Goal: Task Accomplishment & Management: Complete application form

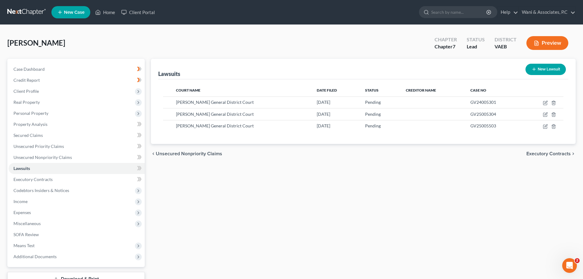
click at [532, 43] on button "Preview" at bounding box center [547, 43] width 42 height 14
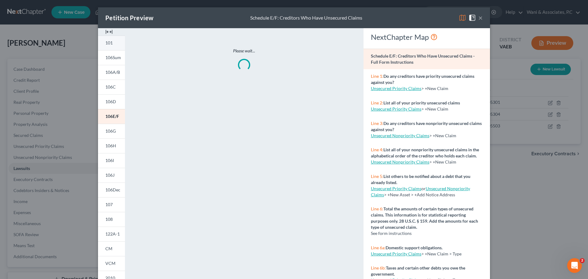
click at [101, 42] on link "101" at bounding box center [111, 43] width 27 height 15
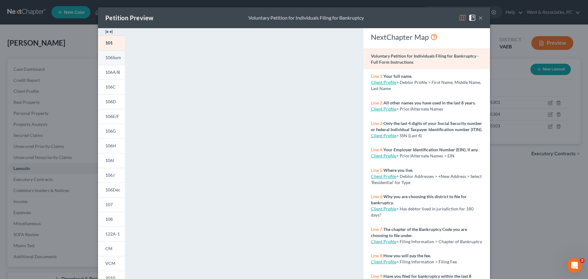
click at [114, 55] on span "106Sum" at bounding box center [113, 57] width 16 height 5
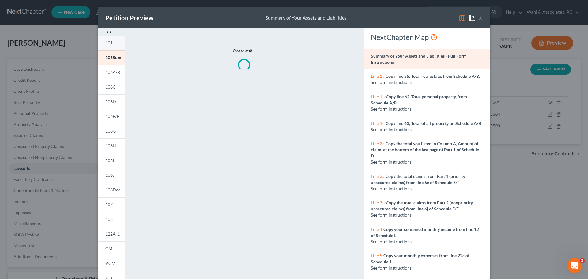
click at [109, 43] on span "101" at bounding box center [108, 42] width 7 height 5
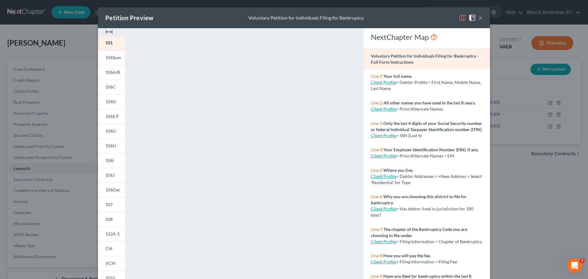
click at [478, 19] on button "×" at bounding box center [480, 17] width 4 height 7
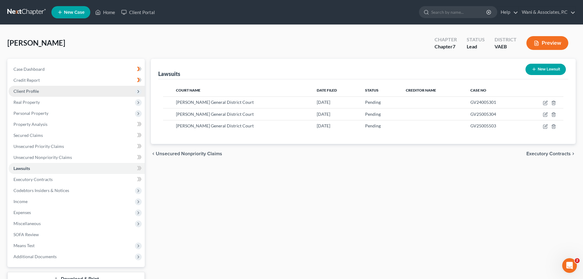
click at [42, 92] on span "Client Profile" at bounding box center [77, 91] width 136 height 11
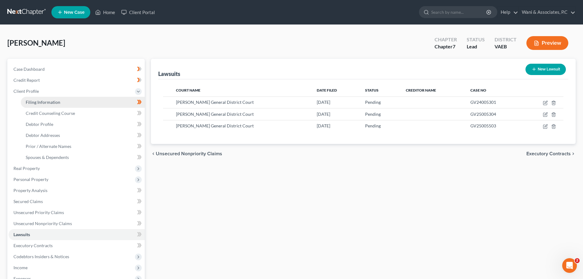
click at [46, 101] on span "Filing Information" at bounding box center [43, 101] width 35 height 5
select select "1"
select select "0"
select select "83"
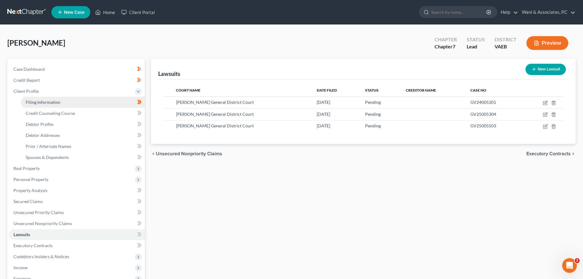
select select "0"
select select "48"
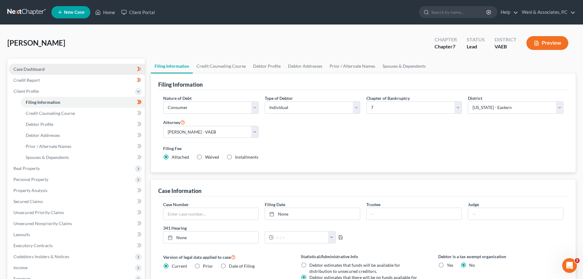
click at [63, 71] on link "Case Dashboard" at bounding box center [77, 69] width 136 height 11
select select "10"
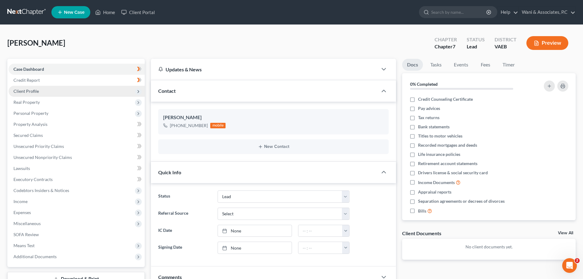
click at [63, 92] on span "Client Profile" at bounding box center [77, 91] width 136 height 11
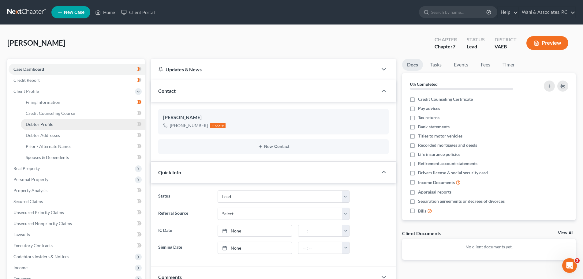
click at [72, 125] on link "Debtor Profile" at bounding box center [83, 124] width 124 height 11
select select "1"
select select "2"
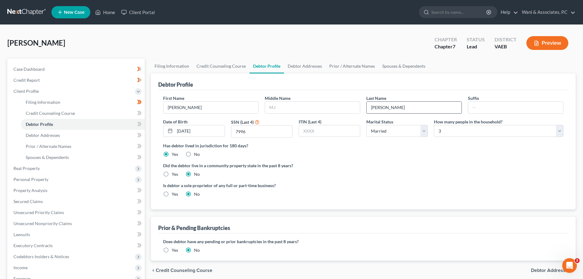
click at [375, 110] on input "[PERSON_NAME]" at bounding box center [414, 108] width 95 height 12
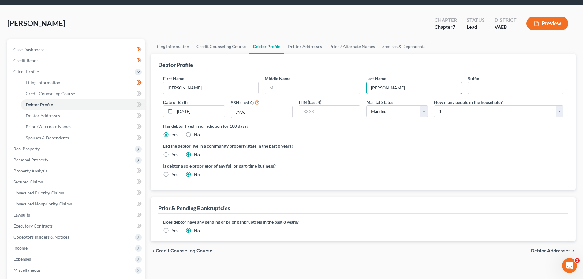
scroll to position [20, 0]
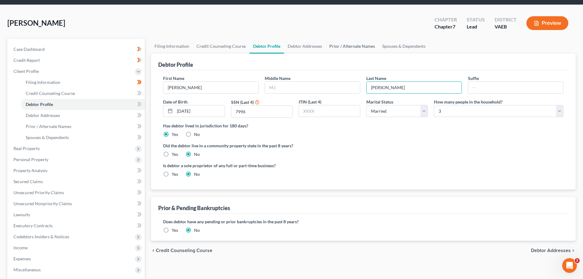
type input "[PERSON_NAME]"
click at [361, 50] on link "Prior / Alternate Names" at bounding box center [352, 46] width 53 height 15
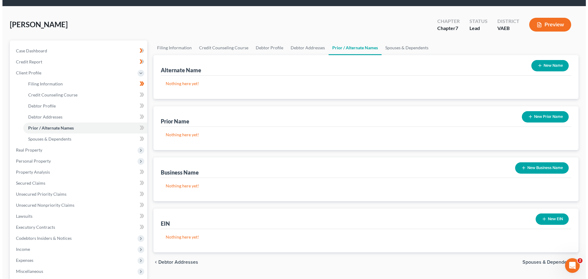
scroll to position [19, 0]
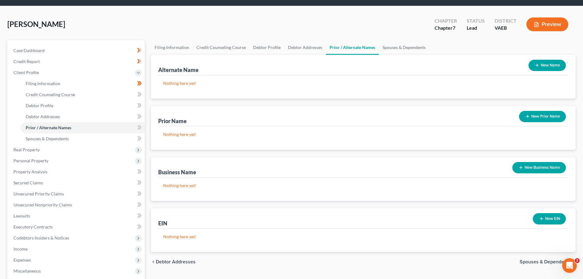
click at [529, 117] on icon "button" at bounding box center [527, 116] width 5 height 5
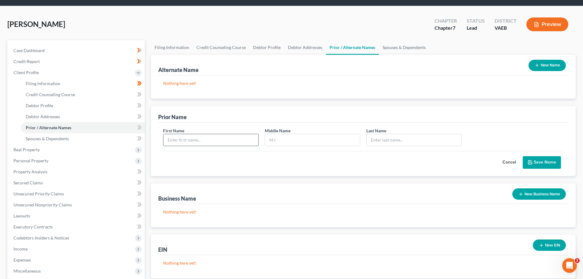
click at [238, 138] on input "text" at bounding box center [210, 140] width 95 height 12
type input "[PERSON_NAME]"
click at [530, 163] on polyline "submit" at bounding box center [530, 164] width 2 height 2
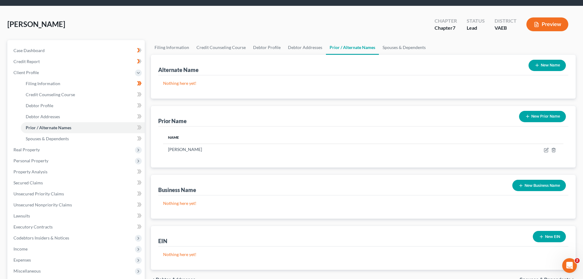
click at [545, 25] on button "Preview" at bounding box center [547, 24] width 42 height 14
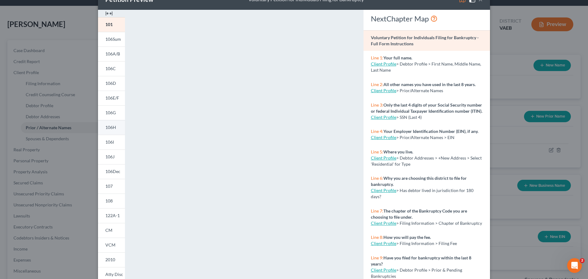
scroll to position [0, 0]
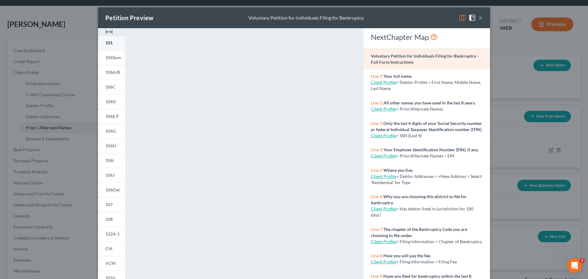
click at [112, 44] on link "101" at bounding box center [111, 43] width 27 height 15
click at [112, 73] on span "106A/B" at bounding box center [112, 71] width 15 height 5
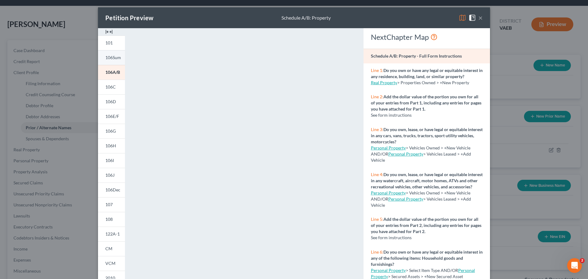
click at [116, 58] on span "106Sum" at bounding box center [113, 57] width 16 height 5
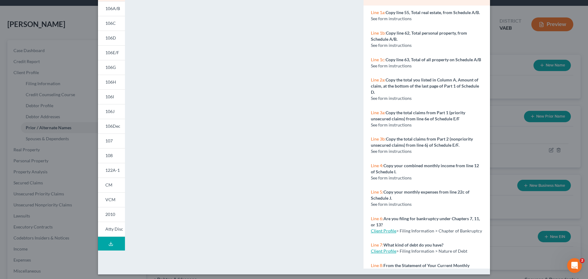
scroll to position [66, 0]
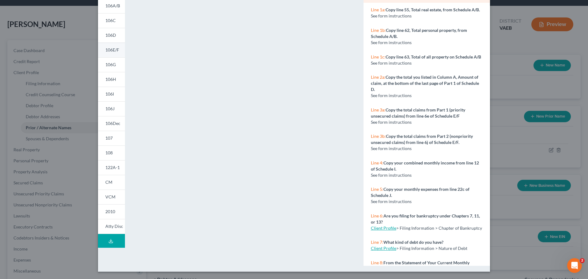
click at [109, 49] on span "106E/F" at bounding box center [112, 49] width 14 height 5
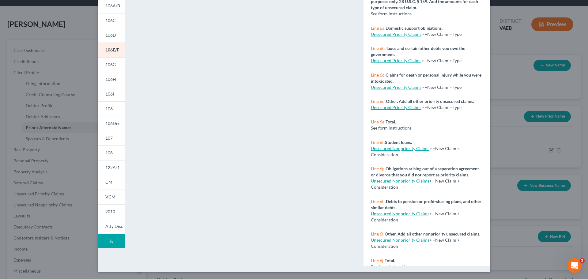
scroll to position [179, 0]
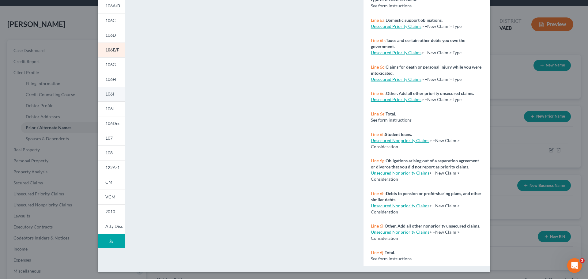
click at [113, 93] on link "106I" at bounding box center [111, 94] width 27 height 15
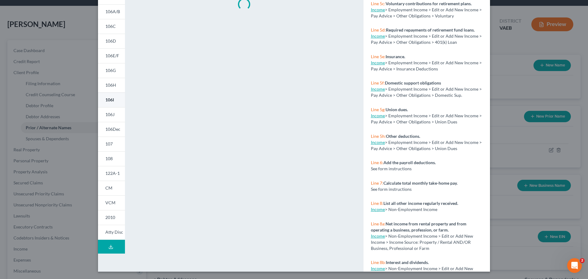
scroll to position [66, 0]
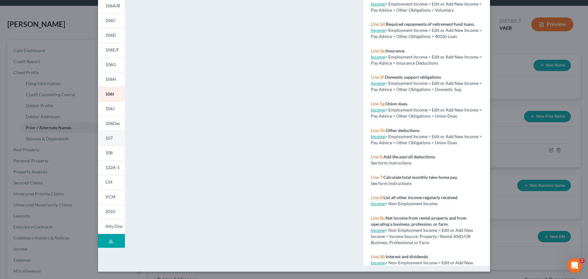
click at [111, 135] on link "107" at bounding box center [111, 138] width 27 height 15
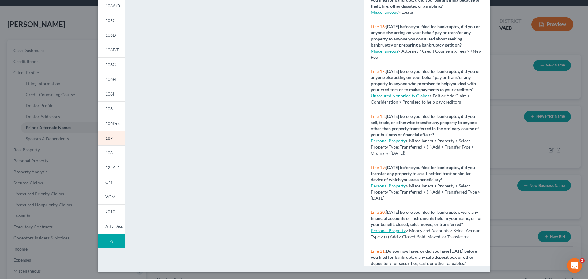
scroll to position [485, 0]
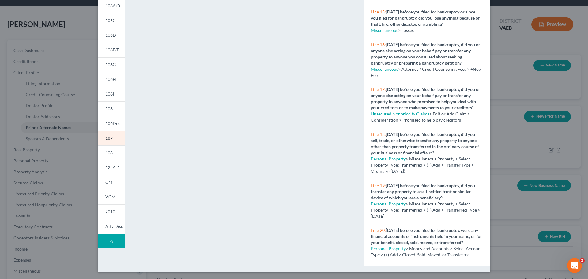
click at [388, 72] on link "Miscellaneous" at bounding box center [384, 68] width 27 height 5
select select "0"
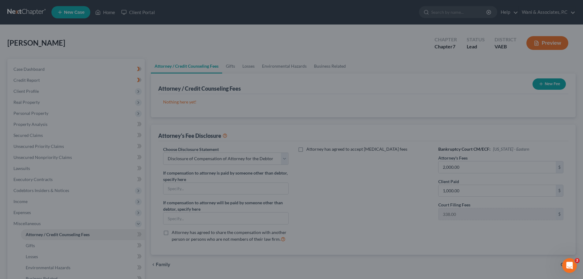
select select "0"
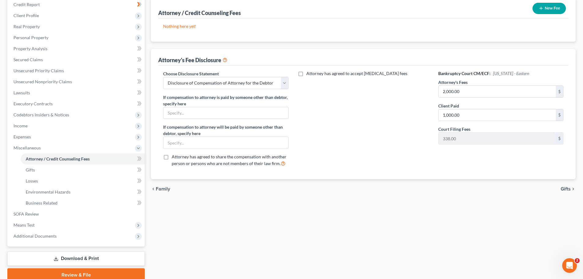
scroll to position [61, 0]
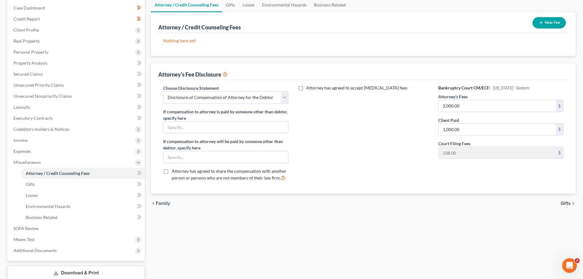
click at [539, 22] on icon "button" at bounding box center [541, 22] width 5 height 5
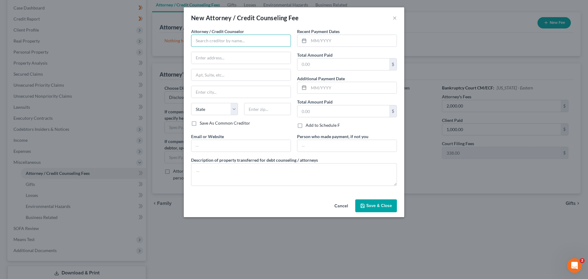
click at [278, 42] on input "text" at bounding box center [241, 41] width 100 height 12
type input "Wani & Associates, PC"
click at [330, 62] on input "text" at bounding box center [343, 64] width 92 height 12
type input "1,000"
click at [255, 57] on input "text" at bounding box center [240, 58] width 99 height 12
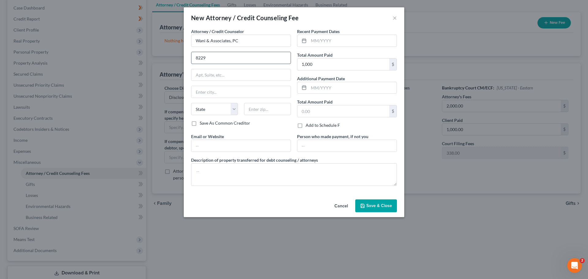
type input "[STREET_ADDRESS][PERSON_NAME]"
type input "STE 320"
type input "[GEOGRAPHIC_DATA]"
select select "48"
type input "22182"
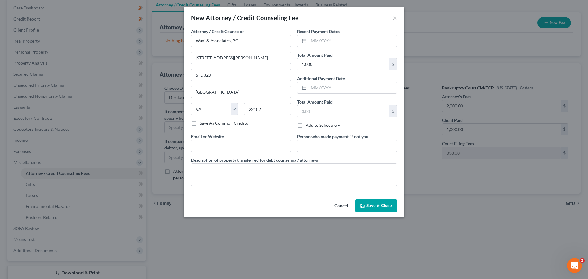
click at [383, 202] on button "Save & Close" at bounding box center [376, 205] width 42 height 13
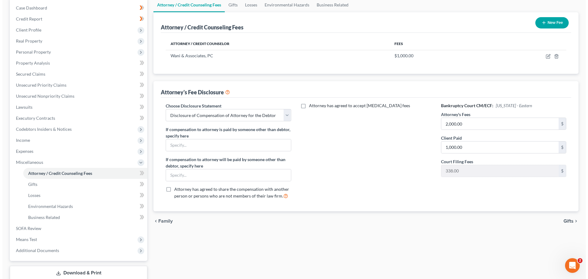
scroll to position [0, 0]
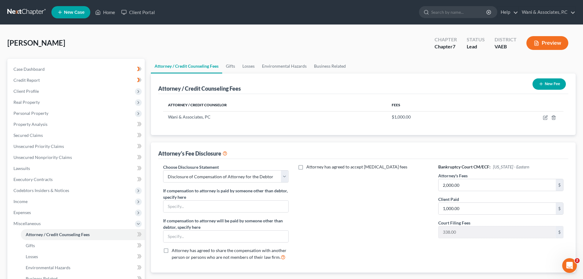
click at [540, 46] on button "Preview" at bounding box center [547, 43] width 42 height 14
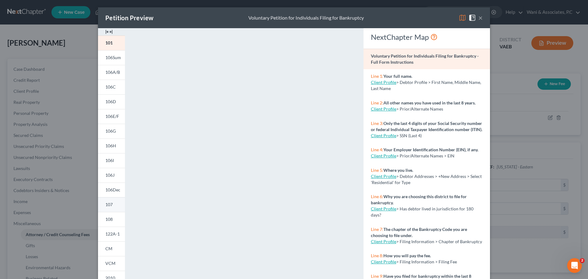
drag, startPoint x: 110, startPoint y: 204, endPoint x: 110, endPoint y: 207, distance: 3.1
click at [110, 204] on span "107" at bounding box center [108, 204] width 7 height 5
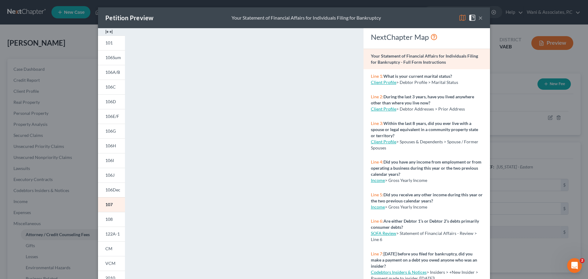
click at [478, 18] on button "×" at bounding box center [480, 17] width 4 height 7
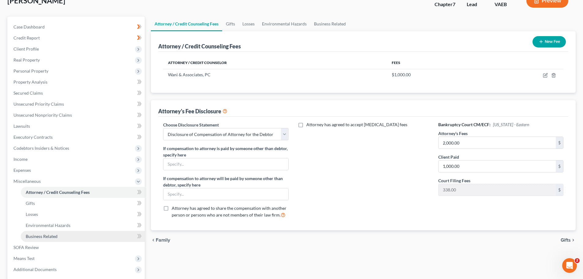
scroll to position [102, 0]
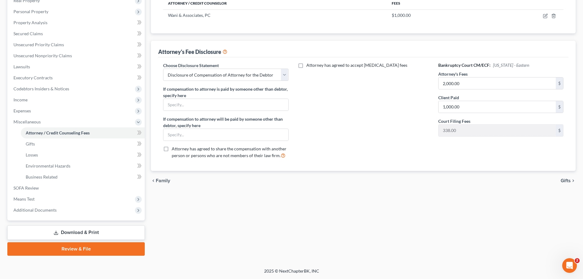
click at [85, 233] on link "Download & Print" at bounding box center [75, 232] width 137 height 14
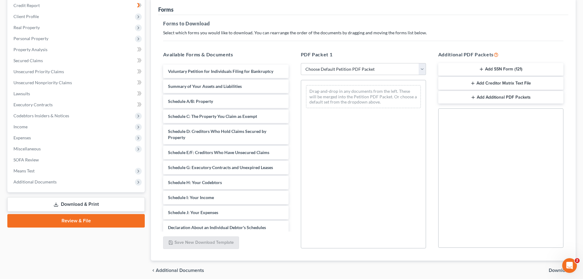
scroll to position [38, 0]
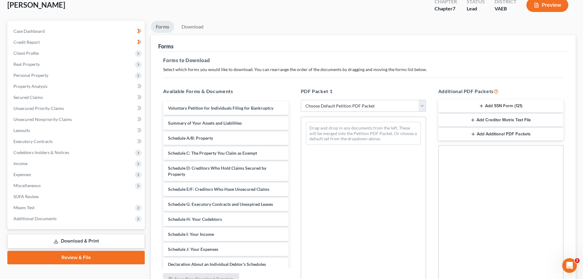
click at [368, 110] on select "Choose Default Petition PDF Packet Complete Bankruptcy Petition (all forms and …" at bounding box center [363, 106] width 125 height 12
click at [369, 88] on h5 "PDF Packet 1" at bounding box center [363, 91] width 125 height 7
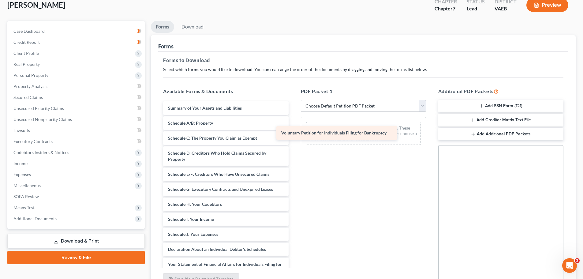
drag, startPoint x: 259, startPoint y: 109, endPoint x: 374, endPoint y: 133, distance: 117.5
click at [293, 133] on div "Voluntary Petition for Individuals Filing for Bankruptcy Voluntary Petition for…" at bounding box center [225, 240] width 135 height 278
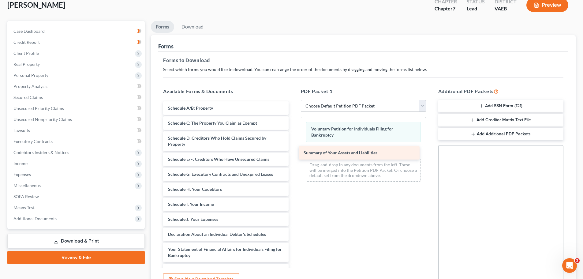
drag, startPoint x: 236, startPoint y: 110, endPoint x: 372, endPoint y: 154, distance: 142.8
click at [293, 154] on div "Summary of Your Assets and Liabilities Summary of Your Assets and Liabilities S…" at bounding box center [225, 232] width 135 height 263
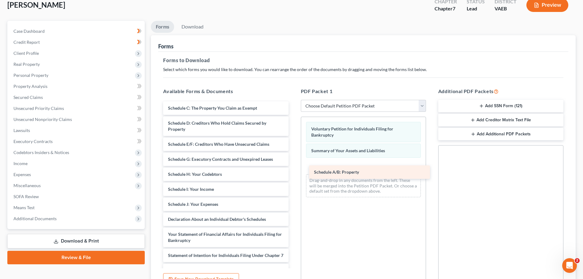
drag, startPoint x: 211, startPoint y: 104, endPoint x: 357, endPoint y: 168, distance: 159.4
click at [293, 168] on div "Schedule A/B: Property Schedule A/B: Property Schedule C: The Property You Clai…" at bounding box center [225, 225] width 135 height 248
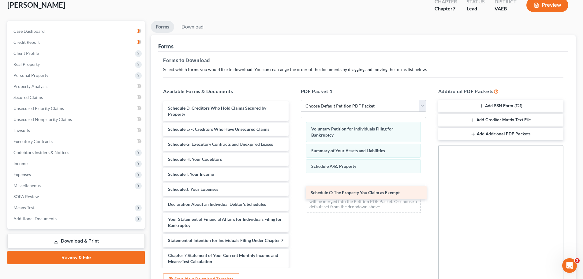
drag, startPoint x: 237, startPoint y: 107, endPoint x: 380, endPoint y: 191, distance: 165.8
click at [293, 191] on div "Schedule C: The Property You Claim as Exempt Schedule C: The Property You Claim…" at bounding box center [225, 217] width 135 height 233
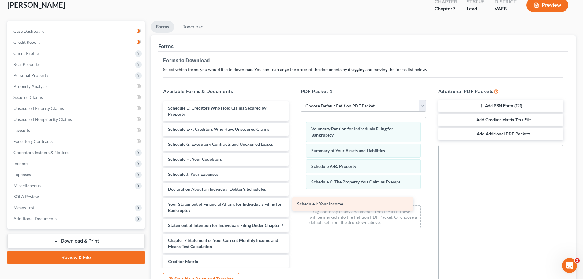
drag, startPoint x: 233, startPoint y: 174, endPoint x: 362, endPoint y: 203, distance: 132.5
click at [293, 203] on div "Schedule I: Your Income Schedule D: Creditors Who Hold Claims Secured by Proper…" at bounding box center [225, 210] width 135 height 218
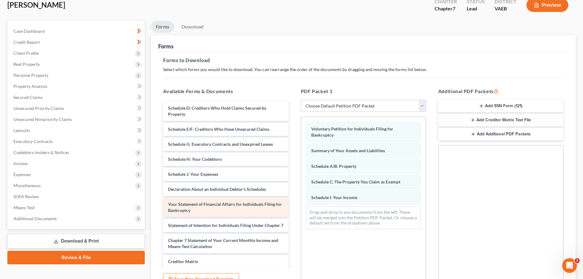
scroll to position [31, 0]
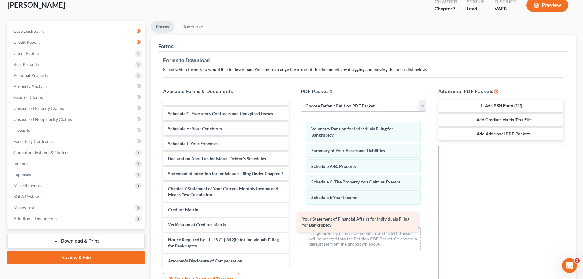
drag, startPoint x: 233, startPoint y: 178, endPoint x: 368, endPoint y: 223, distance: 142.1
click at [293, 223] on div "Your Statement of Financial Affairs for Individuals Filing for Bankruptcy Sched…" at bounding box center [225, 169] width 135 height 197
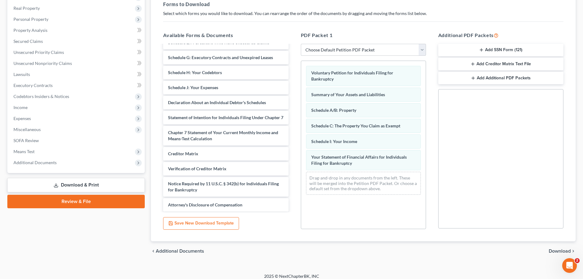
scroll to position [99, 0]
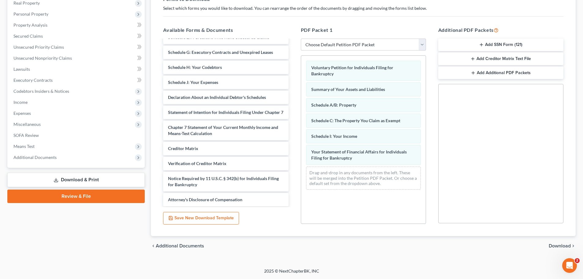
click at [554, 243] on span "Download" at bounding box center [560, 245] width 22 height 5
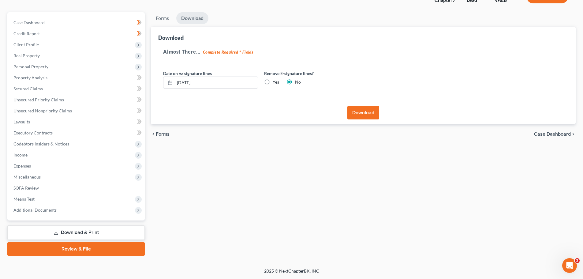
scroll to position [47, 0]
click at [273, 81] on label "Yes" at bounding box center [276, 82] width 6 height 6
click at [275, 81] on input "Yes" at bounding box center [277, 81] width 4 height 4
radio input "true"
radio input "false"
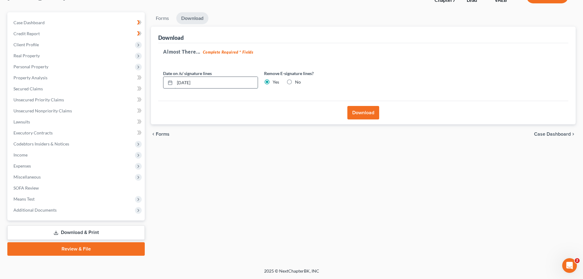
click at [230, 84] on input "[DATE]" at bounding box center [216, 83] width 83 height 12
type input "1"
click at [366, 113] on button "Download" at bounding box center [363, 112] width 32 height 13
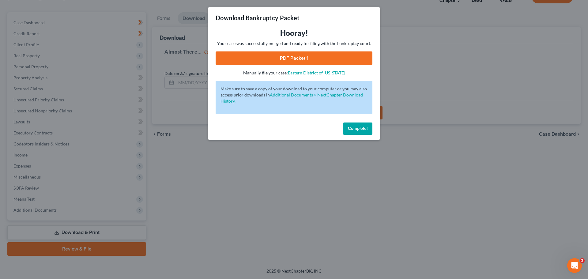
click at [335, 58] on link "PDF Packet 1" at bounding box center [293, 57] width 157 height 13
click at [166, 180] on div "Download Bankruptcy Packet Hooray! Your case was successfully merged and ready …" at bounding box center [294, 139] width 588 height 279
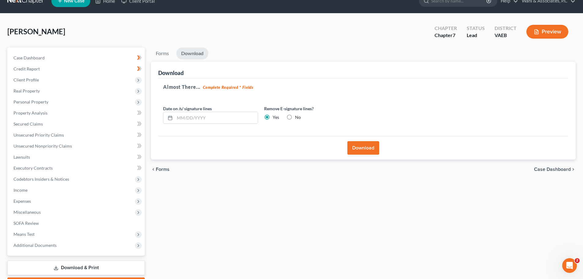
scroll to position [11, 0]
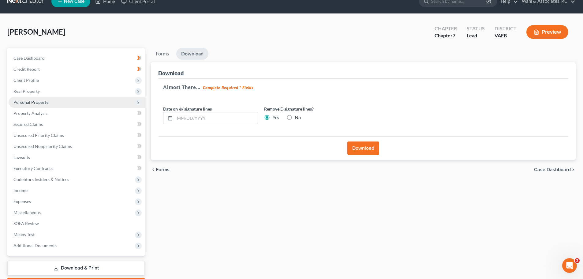
click at [61, 102] on span "Personal Property" at bounding box center [77, 102] width 136 height 11
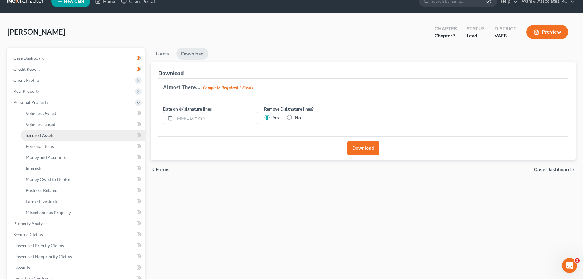
click at [59, 134] on link "Secured Assets" at bounding box center [83, 135] width 124 height 11
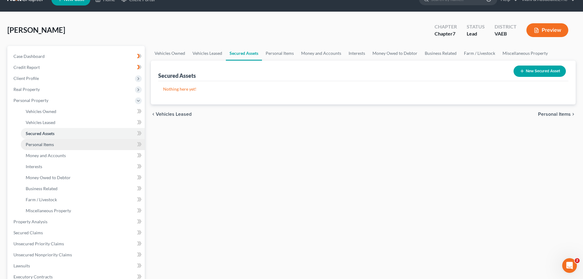
scroll to position [13, 0]
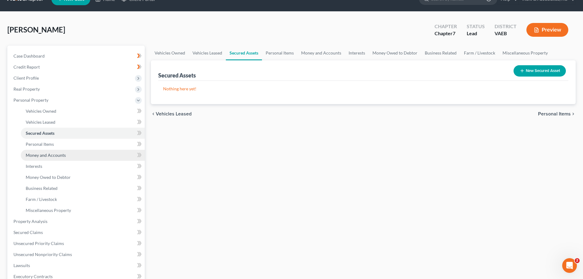
click at [61, 152] on span "Money and Accounts" at bounding box center [46, 154] width 40 height 5
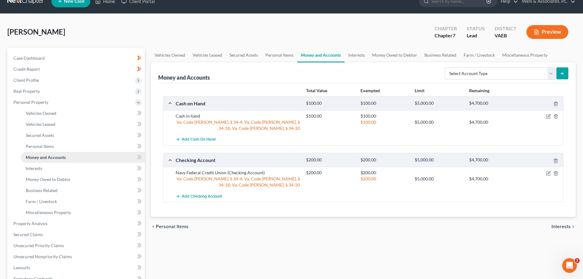
scroll to position [12, 0]
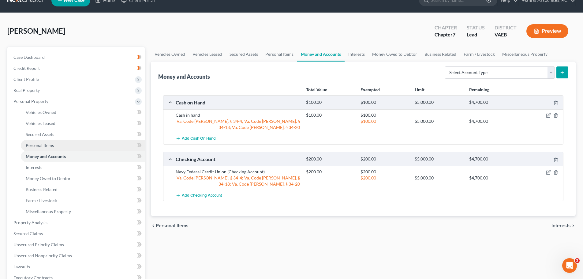
click at [54, 144] on link "Personal Items" at bounding box center [83, 145] width 124 height 11
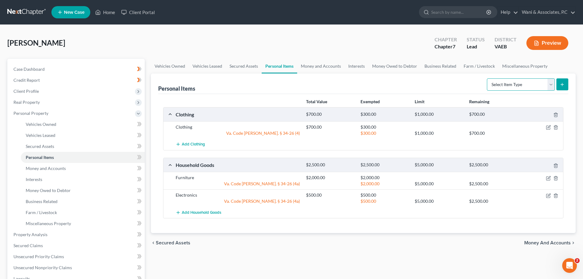
click at [553, 87] on select "Select Item Type Clothing Collectibles Of Value Electronics Firearms Household …" at bounding box center [521, 84] width 68 height 12
select select "electronics"
click at [488, 78] on select "Select Item Type Clothing Collectibles Of Value Electronics Firearms Household …" at bounding box center [521, 84] width 68 height 12
click at [566, 82] on button "submit" at bounding box center [562, 84] width 12 height 12
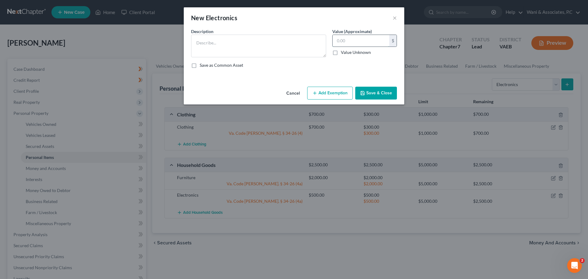
click at [353, 43] on input "text" at bounding box center [360, 41] width 57 height 12
type input "500"
click at [242, 41] on textarea at bounding box center [258, 46] width 135 height 23
type textarea "TV, Laptop"
click at [332, 92] on button "Add Exemption" at bounding box center [330, 93] width 46 height 13
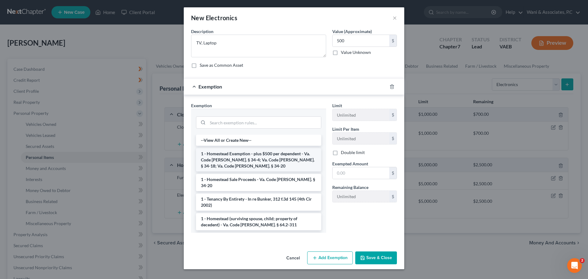
click at [290, 163] on li "1 - Homestead Exemption - plus $500 per dependent - Va. Code [PERSON_NAME]. § 3…" at bounding box center [258, 159] width 125 height 23
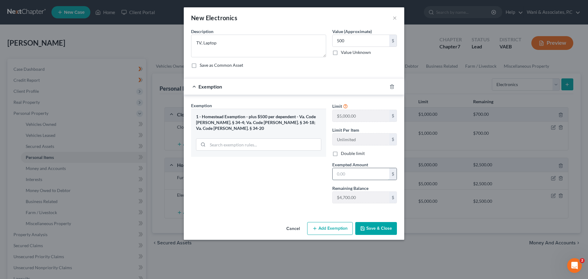
click at [352, 171] on input "text" at bounding box center [360, 174] width 57 height 12
type input "500"
click at [293, 139] on input "search" at bounding box center [264, 145] width 113 height 12
type input "e"
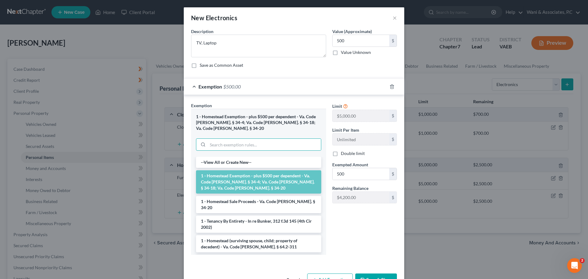
click at [375, 273] on button "Save & Close" at bounding box center [376, 279] width 42 height 13
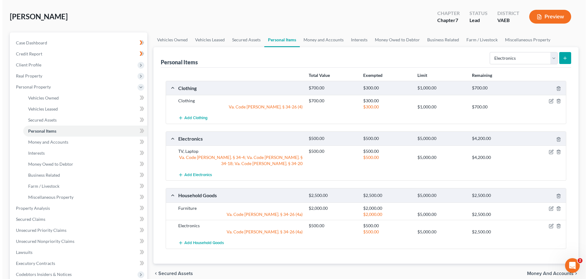
scroll to position [27, 0]
click at [556, 226] on line "button" at bounding box center [556, 225] width 0 height 1
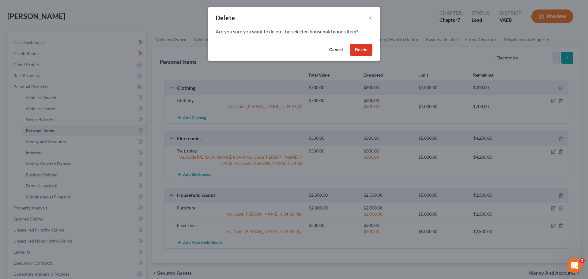
click at [365, 47] on button "Delete" at bounding box center [361, 50] width 22 height 12
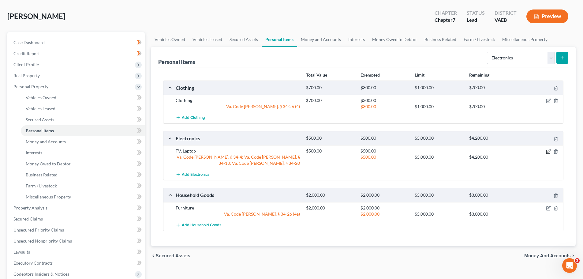
click at [548, 152] on icon "button" at bounding box center [549, 150] width 3 height 3
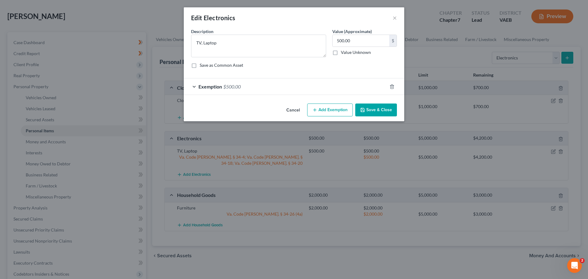
click at [234, 85] on span "$500.00" at bounding box center [231, 87] width 17 height 6
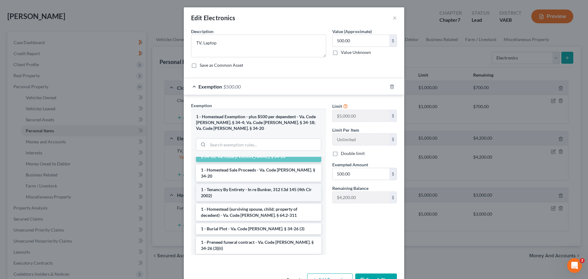
scroll to position [0, 0]
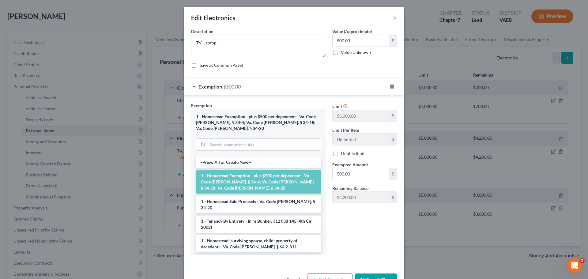
click at [340, 230] on div "Limit $5,000.00 $ Limit Per Item Unlimited $ Double limit Exempted Amount * 500…" at bounding box center [364, 180] width 71 height 157
click at [381, 273] on button "Save & Close" at bounding box center [376, 279] width 42 height 13
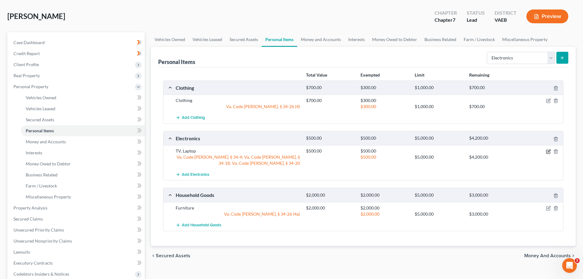
click at [547, 152] on icon "button" at bounding box center [548, 151] width 5 height 5
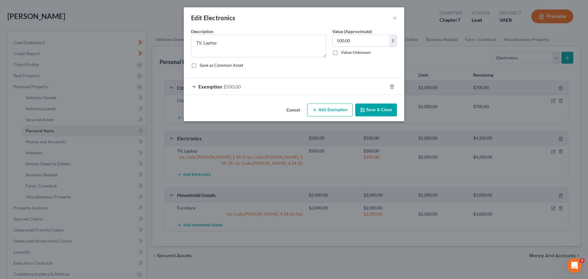
click at [266, 84] on div "Exemption $500.00" at bounding box center [285, 86] width 203 height 16
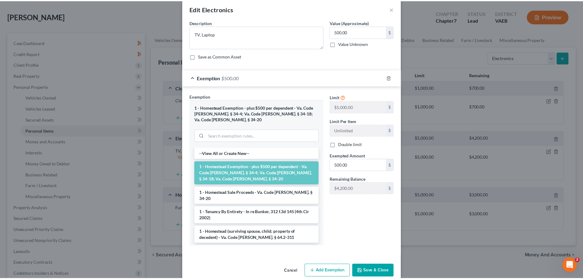
scroll to position [14, 0]
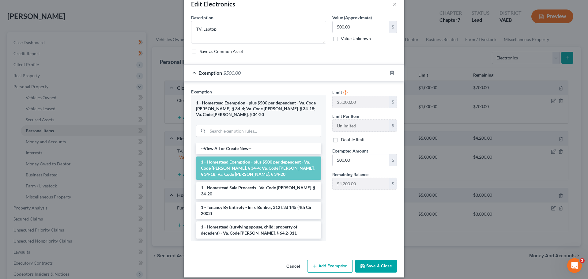
click at [290, 260] on button "Cancel" at bounding box center [292, 266] width 23 height 12
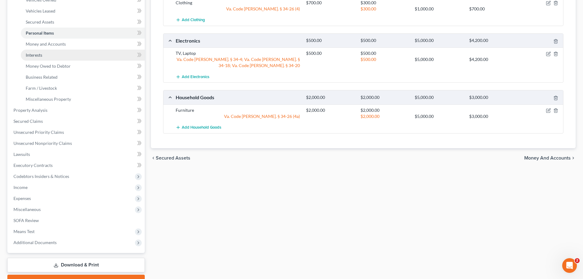
scroll to position [157, 0]
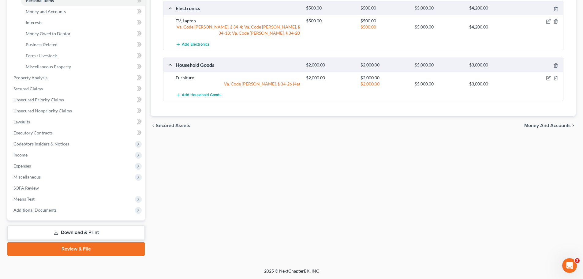
click at [95, 229] on link "Download & Print" at bounding box center [75, 232] width 137 height 14
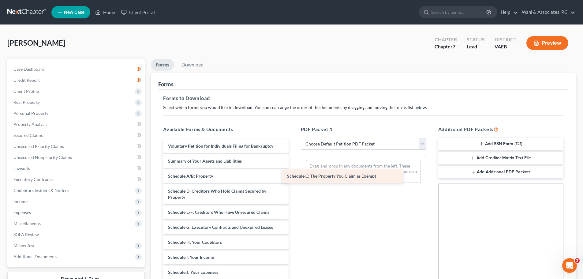
drag, startPoint x: 247, startPoint y: 193, endPoint x: 367, endPoint y: 178, distance: 121.2
click at [293, 178] on div "Schedule C: The Property You Claim as Exempt Voluntary Petition for Individuals…" at bounding box center [225, 278] width 135 height 278
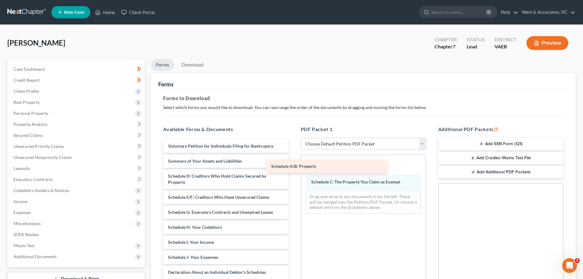
drag, startPoint x: 267, startPoint y: 177, endPoint x: 375, endPoint y: 167, distance: 107.8
click at [293, 167] on div "Schedule A/B: Property Voluntary Petition for Individuals Filing for Bankruptcy…" at bounding box center [225, 270] width 135 height 263
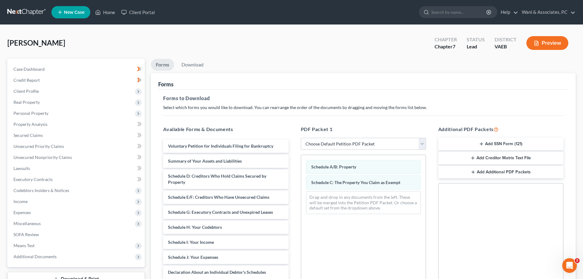
scroll to position [99, 0]
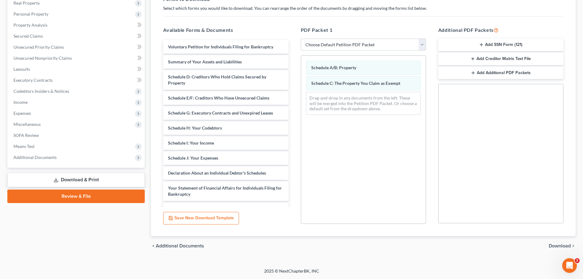
click at [549, 245] on span "Download" at bounding box center [560, 245] width 22 height 5
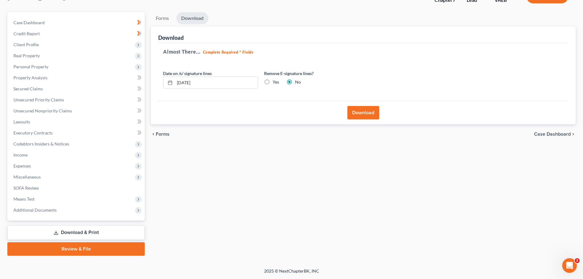
scroll to position [47, 0]
click at [273, 81] on label "Yes" at bounding box center [276, 82] width 6 height 6
click at [275, 81] on input "Yes" at bounding box center [277, 81] width 4 height 4
radio input "true"
radio input "false"
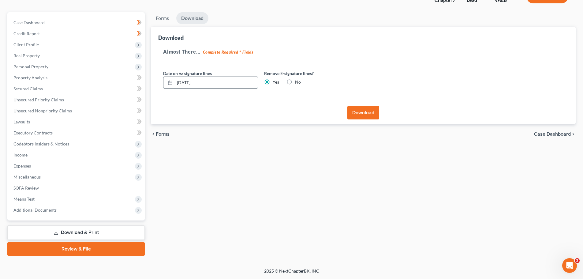
click at [228, 88] on input "[DATE]" at bounding box center [216, 83] width 83 height 12
type input "1"
click at [372, 115] on button "Download" at bounding box center [363, 112] width 32 height 13
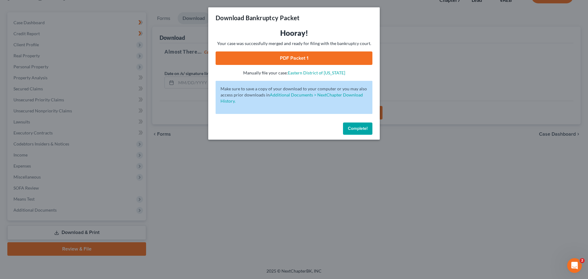
click at [322, 55] on link "PDF Packet 1" at bounding box center [293, 57] width 157 height 13
click at [271, 54] on link "PDF Packet 1" at bounding box center [293, 57] width 157 height 13
click at [329, 176] on div "Download Bankruptcy Packet Hooray! Your case was successfully merged and ready …" at bounding box center [294, 139] width 588 height 279
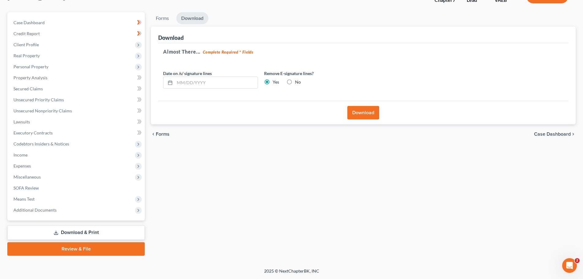
click at [70, 232] on link "Download & Print" at bounding box center [75, 232] width 137 height 14
click at [162, 18] on link "Forms" at bounding box center [162, 18] width 23 height 12
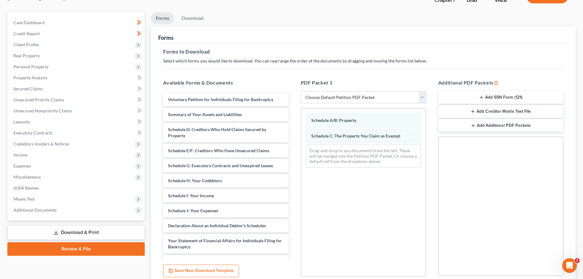
click at [313, 96] on select "Choose Default Petition PDF Packet Complete Bankruptcy Petition (all forms and …" at bounding box center [363, 97] width 125 height 12
select select "0"
click at [301, 91] on select "Choose Default Petition PDF Packet Complete Bankruptcy Petition (all forms and …" at bounding box center [363, 97] width 125 height 12
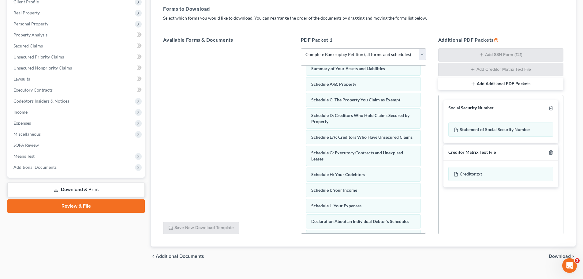
scroll to position [100, 0]
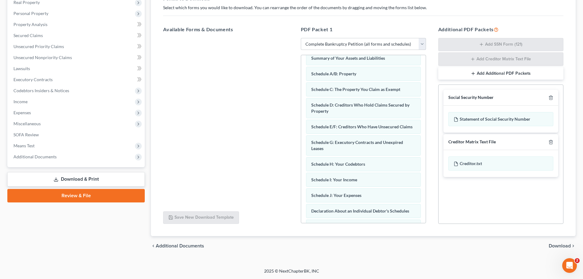
click at [555, 243] on span "Download" at bounding box center [560, 245] width 22 height 5
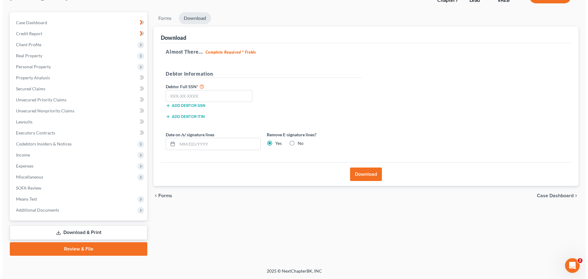
scroll to position [47, 0]
click at [200, 96] on input "text" at bounding box center [206, 96] width 87 height 12
type input "227-63-7996"
click at [365, 175] on button "Download" at bounding box center [363, 173] width 32 height 13
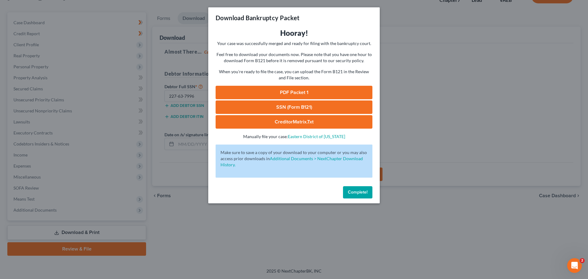
click at [296, 94] on link "PDF Packet 1" at bounding box center [293, 92] width 157 height 13
click at [262, 105] on link "SSN (Form B121)" at bounding box center [293, 106] width 157 height 13
click at [264, 128] on link "CreditorMatrix.txt" at bounding box center [293, 121] width 157 height 13
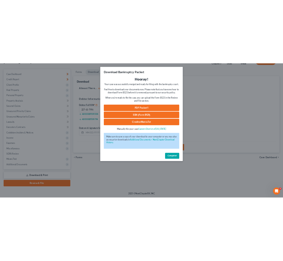
scroll to position [33, 0]
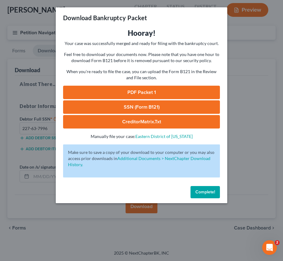
click at [167, 121] on link "CreditorMatrix.txt" at bounding box center [141, 121] width 157 height 13
click at [165, 105] on link "SSN (Form B121)" at bounding box center [141, 106] width 157 height 13
click at [115, 92] on link "PDF Packet 1" at bounding box center [141, 92] width 157 height 13
click at [122, 87] on link "PDF Packet 1" at bounding box center [141, 92] width 157 height 13
click at [133, 106] on link "SSN (Form B121)" at bounding box center [141, 106] width 157 height 13
